Goal: Task Accomplishment & Management: Manage account settings

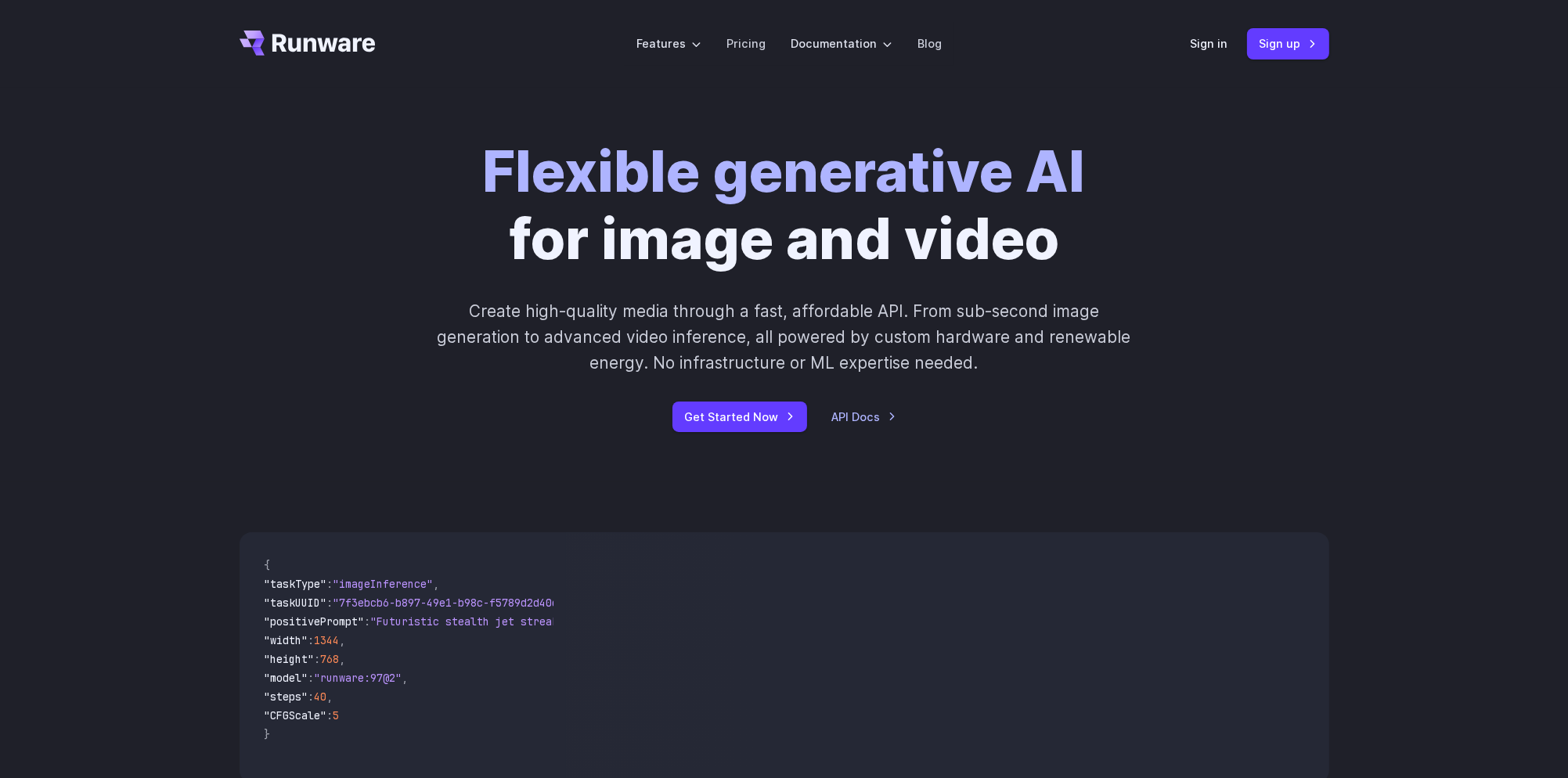
click at [1192, 45] on header "Features Tasks Image generation Video generation Sonic Inference Engine™ Models…" at bounding box center [784, 43] width 1128 height 87
click at [1201, 45] on link "Sign in" at bounding box center [1210, 43] width 38 height 18
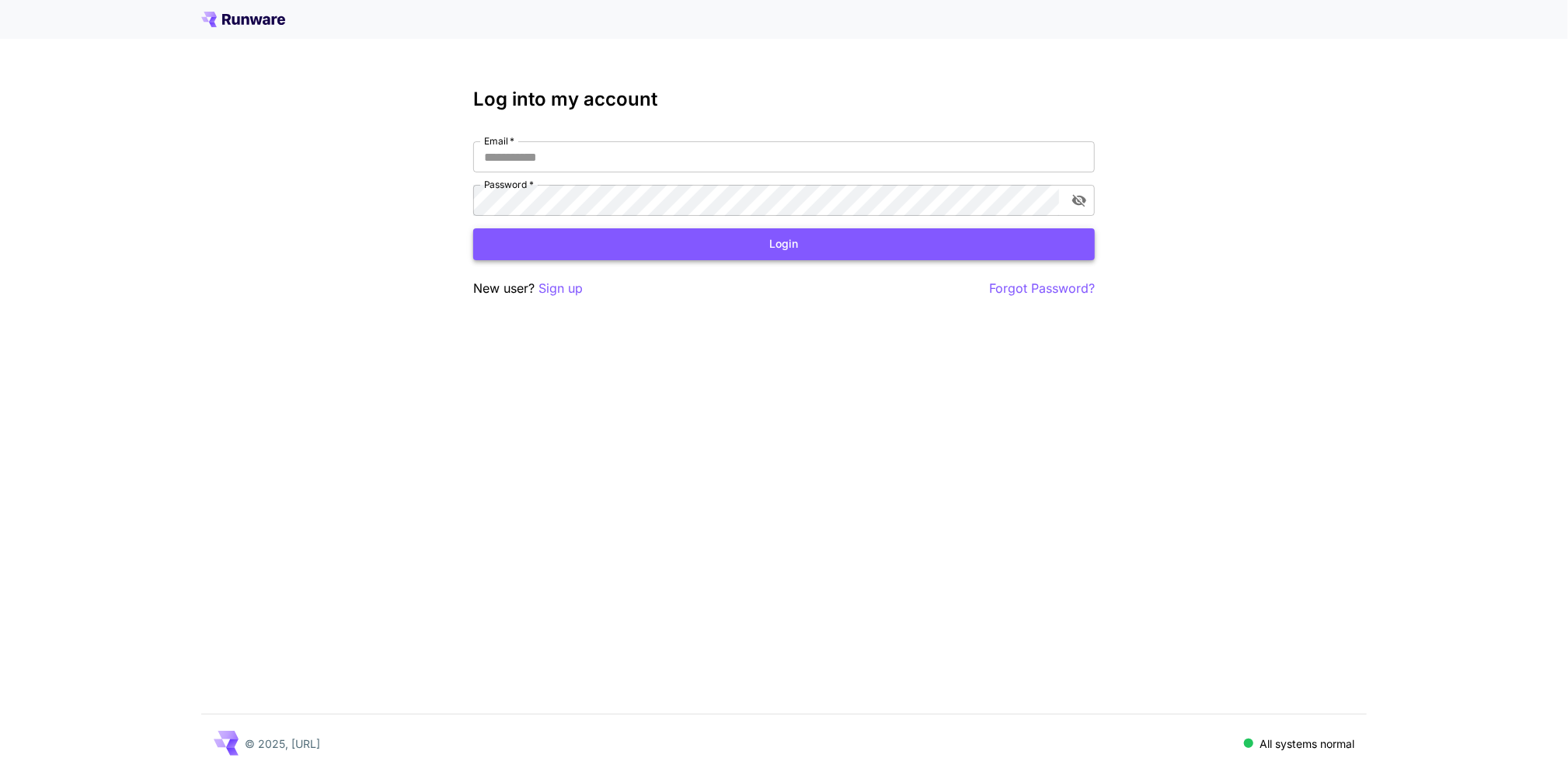
type input "**********"
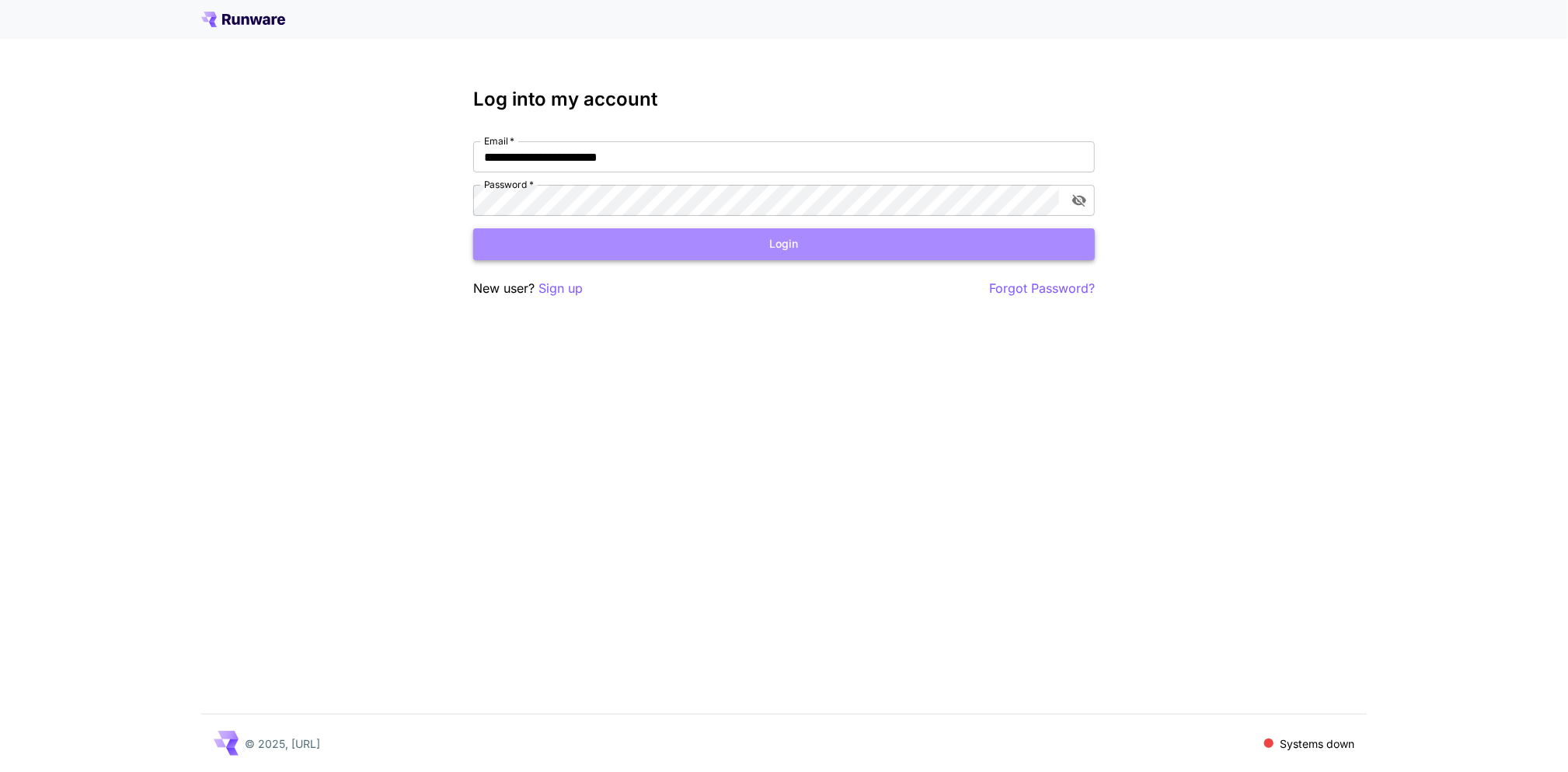
click at [811, 243] on button "Login" at bounding box center [784, 244] width 622 height 32
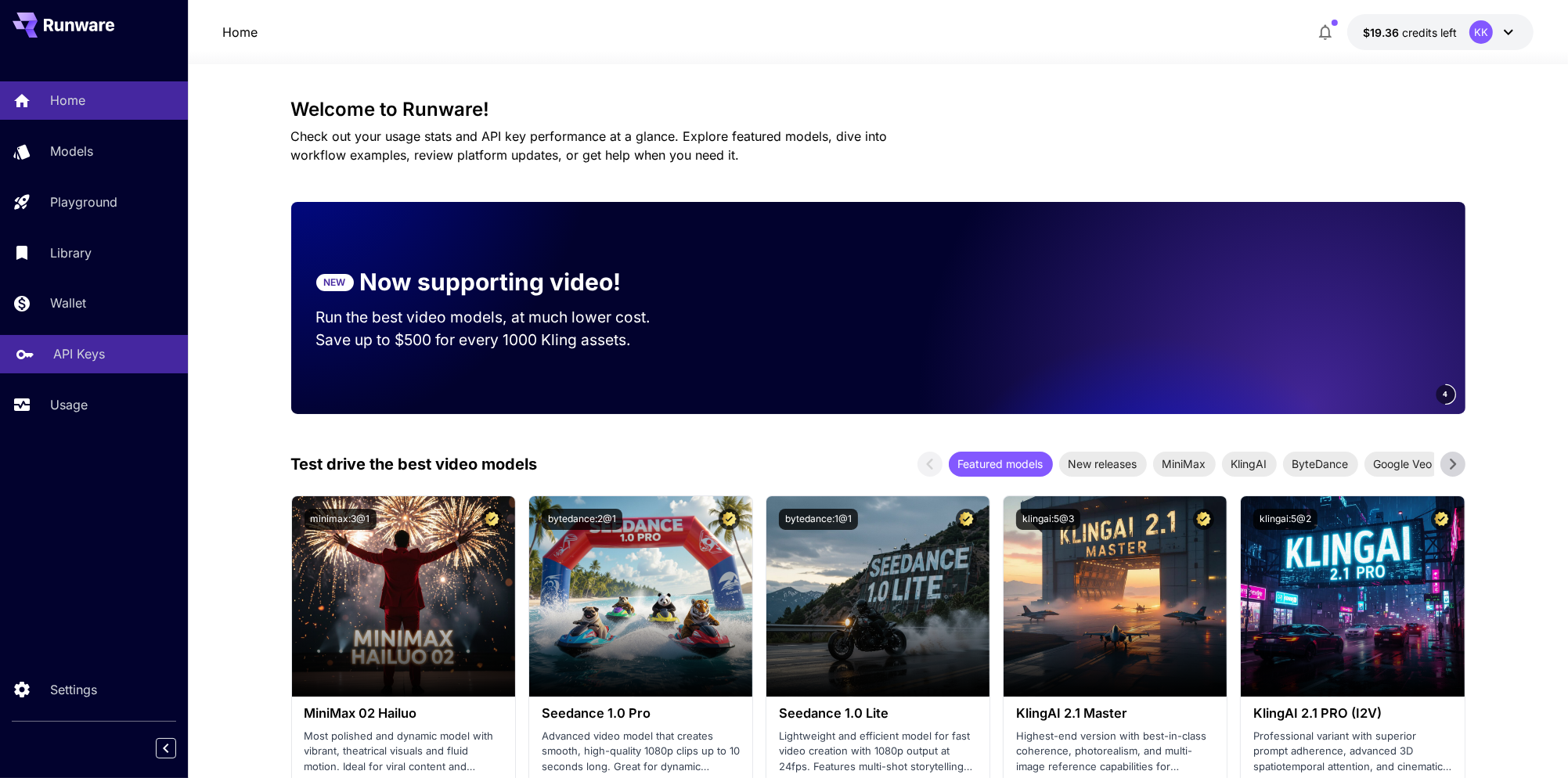
click at [75, 345] on link "API Keys" at bounding box center [94, 354] width 188 height 38
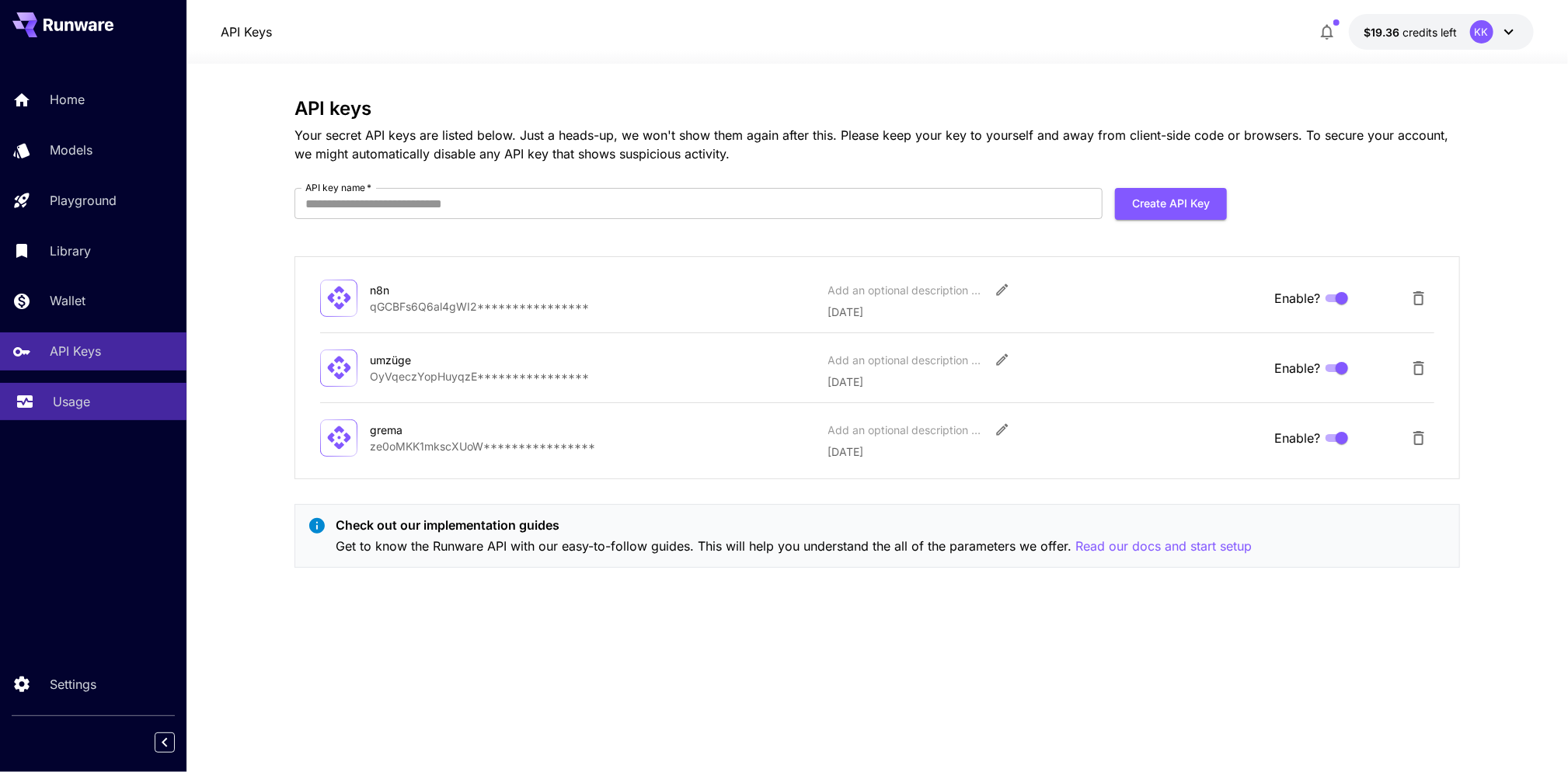
click at [59, 395] on p "Usage" at bounding box center [71, 401] width 38 height 18
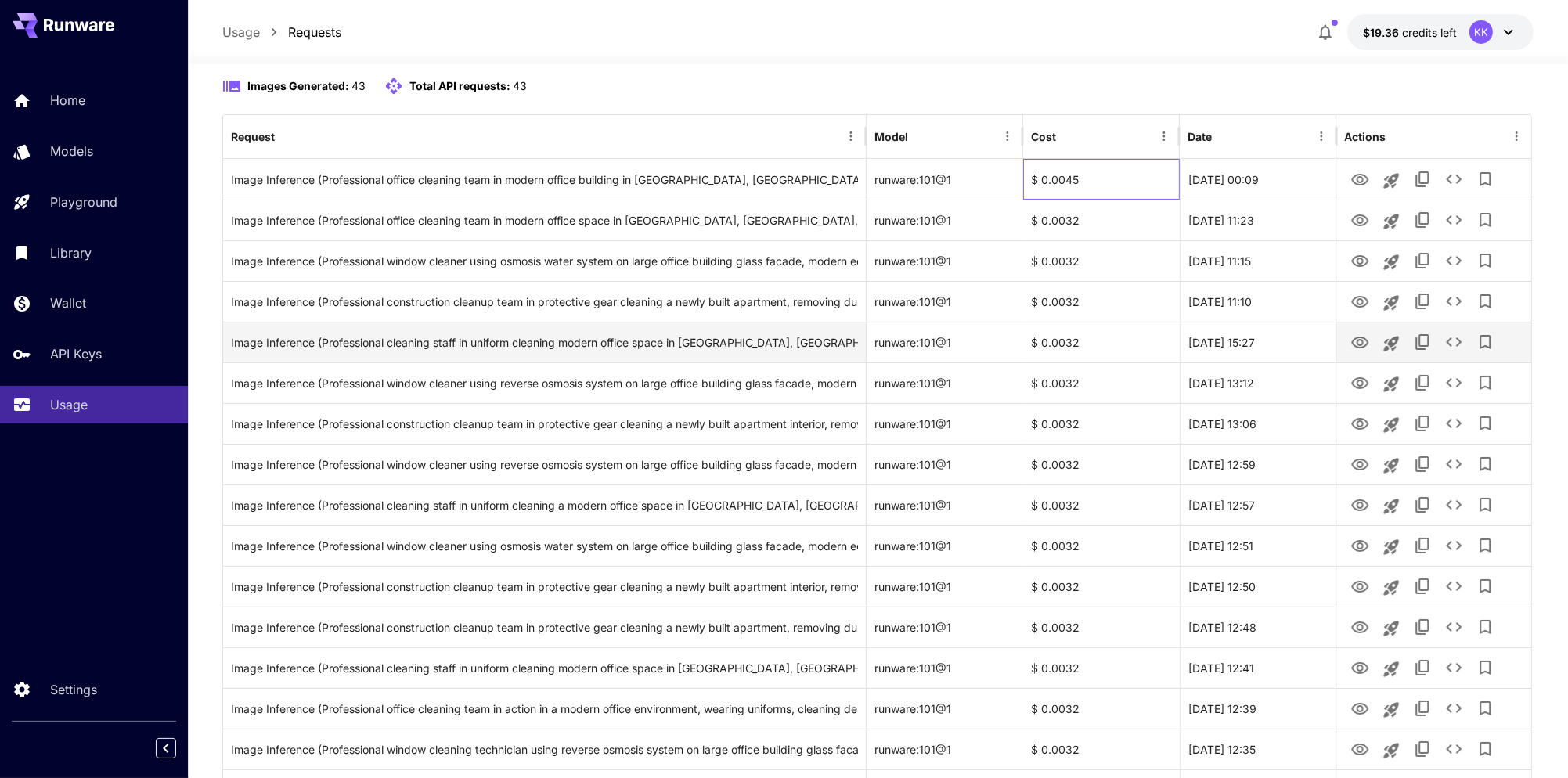
scroll to position [151, 0]
